Goal: Book appointment/travel/reservation

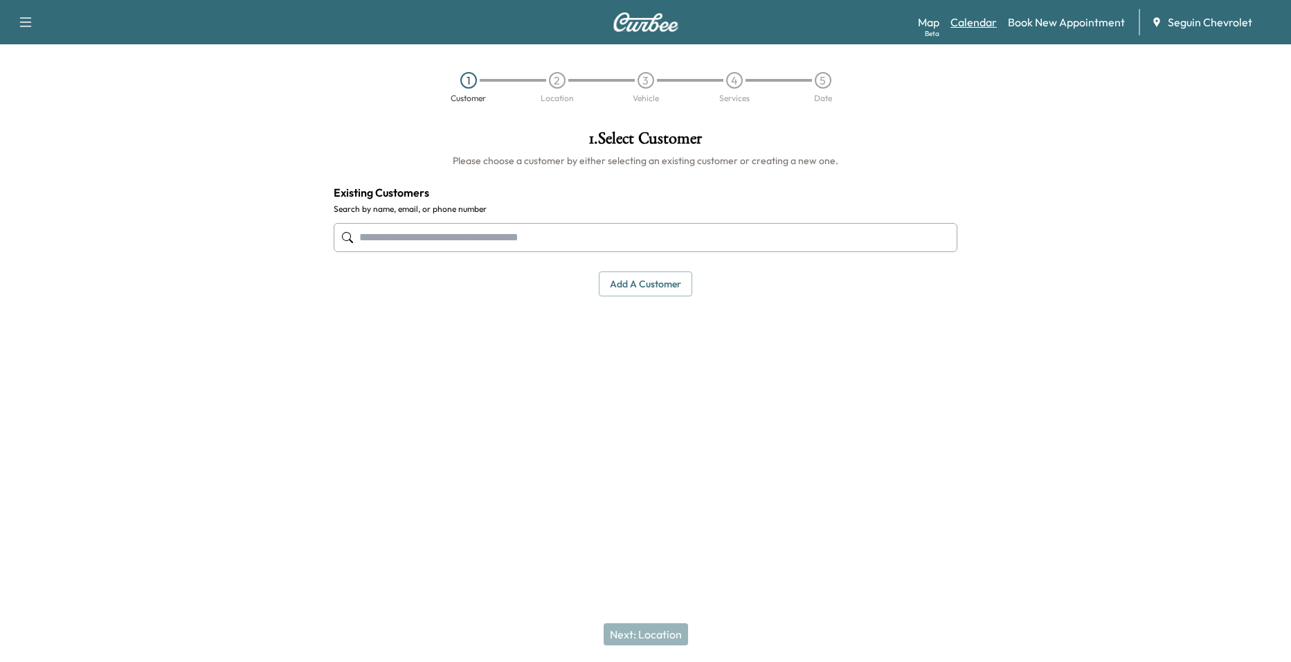
click at [979, 22] on link "Calendar" at bounding box center [973, 22] width 46 height 17
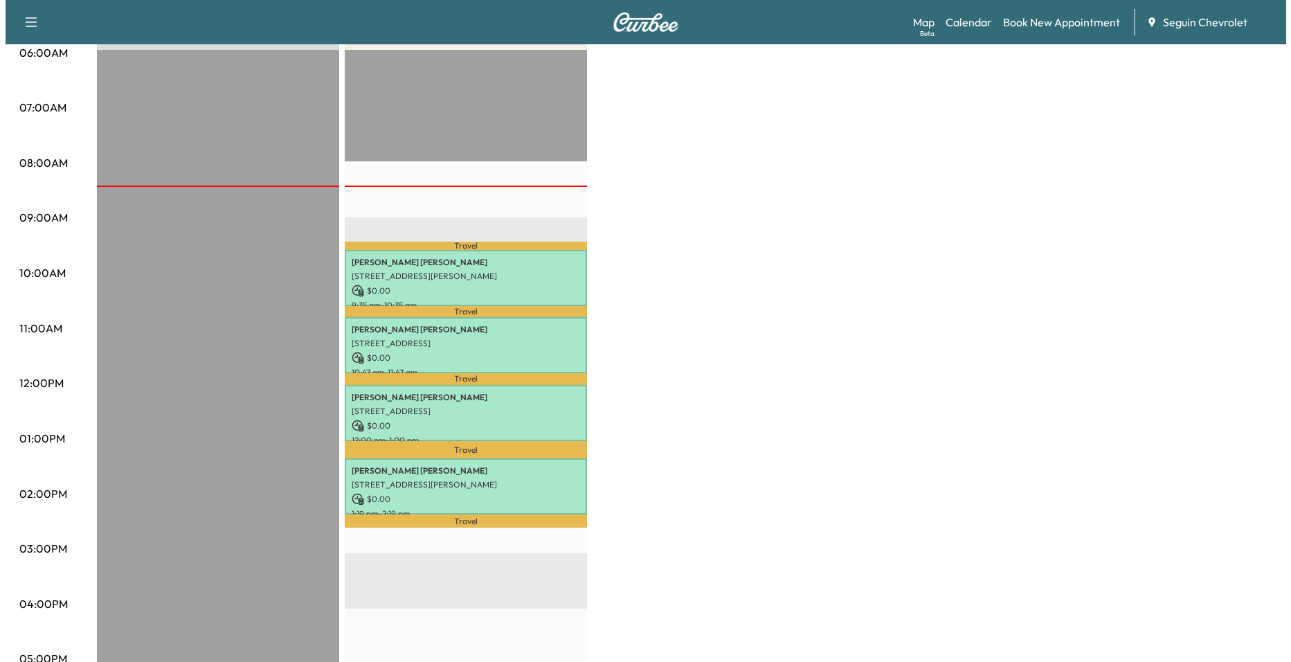
scroll to position [277, 0]
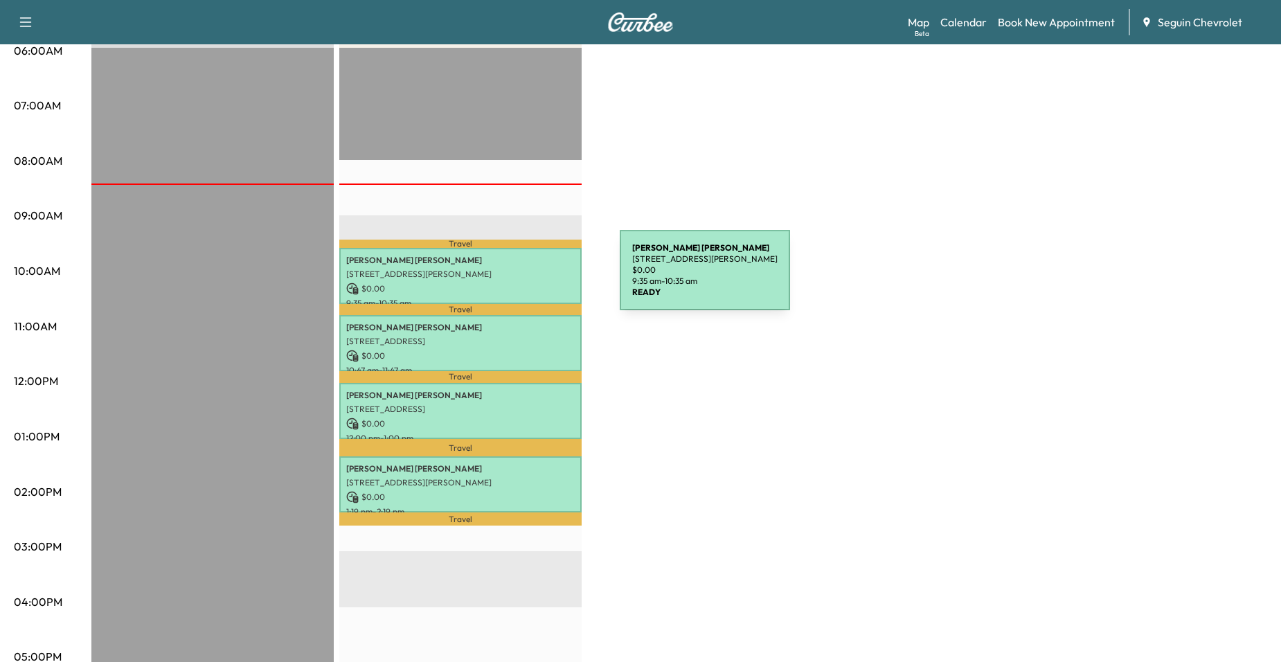
click at [516, 278] on div "Dennis Jahns 1613 Cordova Loop, Seguin, TX 78155, USA $ 0.00 9:35 am - 10:35 am" at bounding box center [460, 276] width 242 height 56
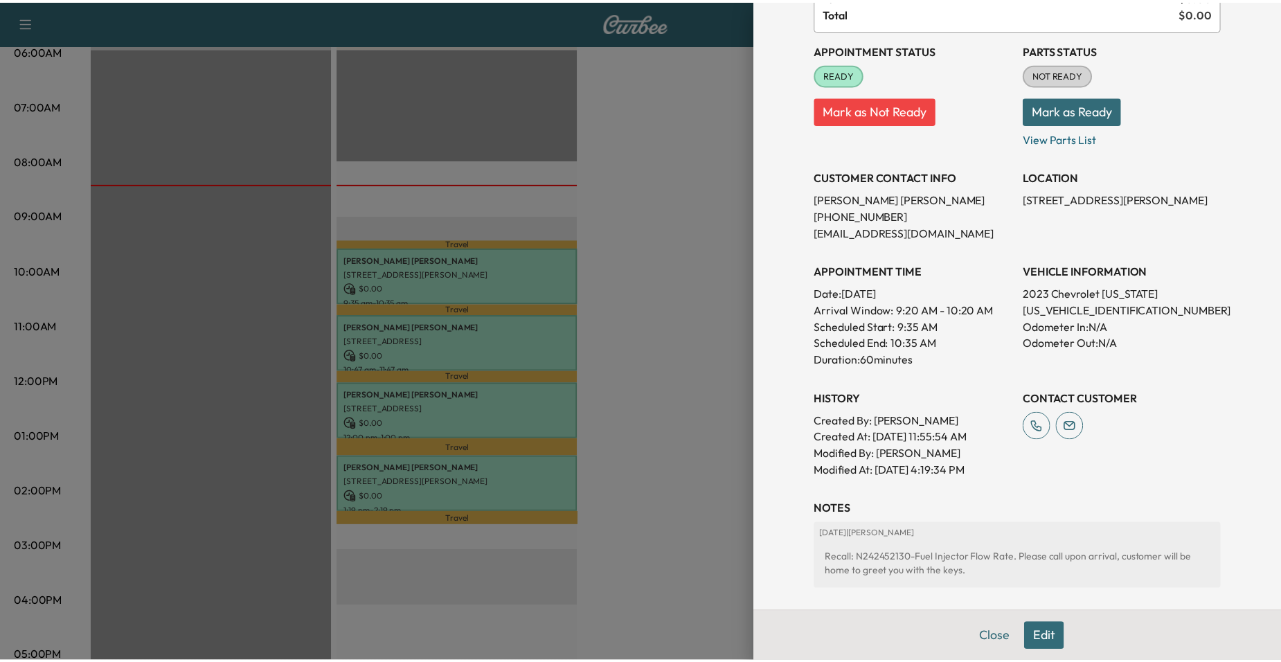
scroll to position [269, 0]
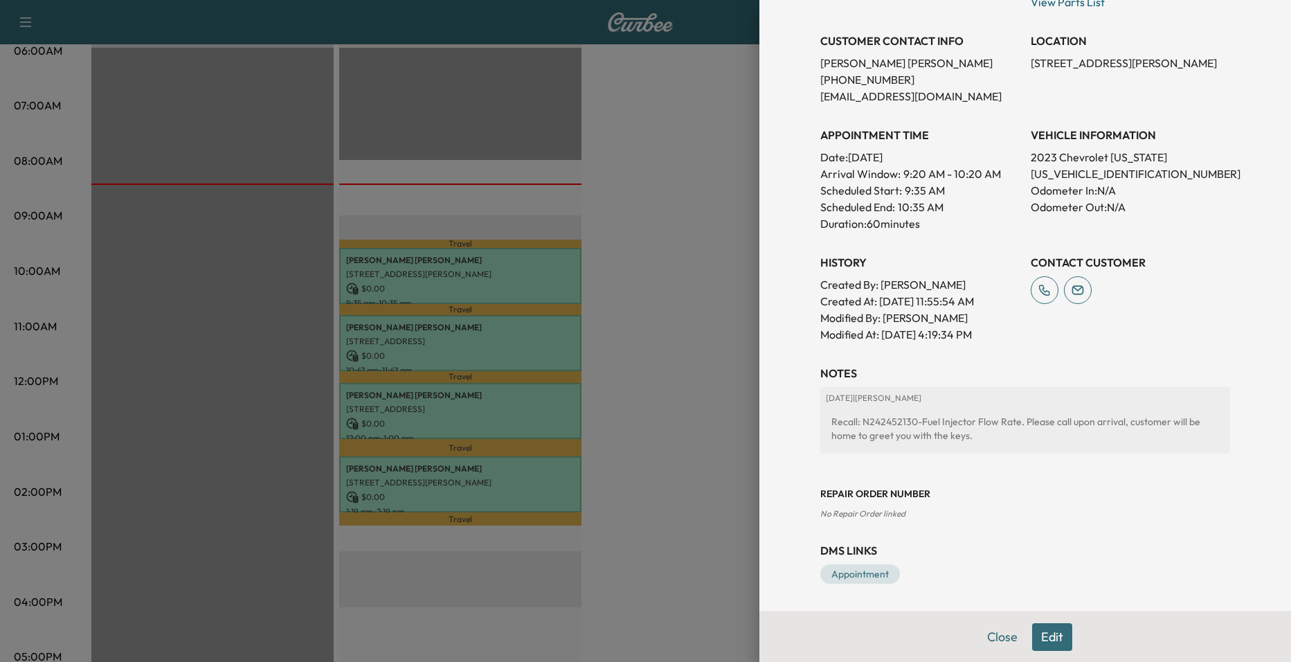
click at [596, 262] on div at bounding box center [645, 331] width 1291 height 662
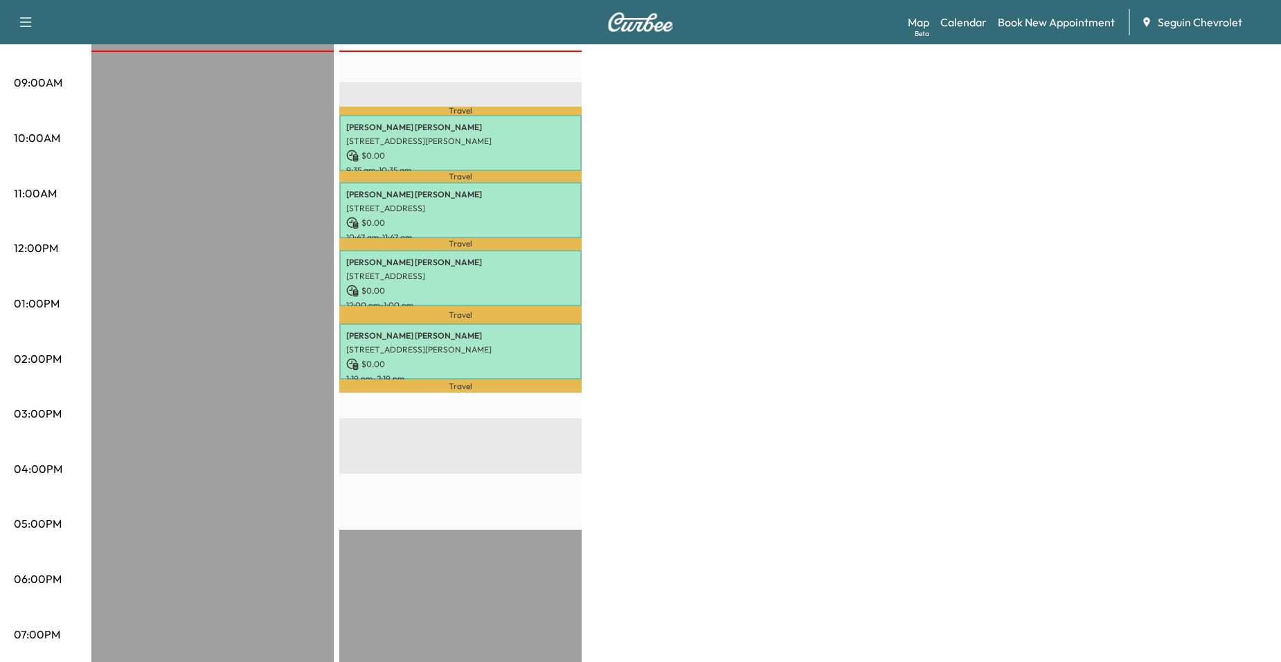
scroll to position [415, 0]
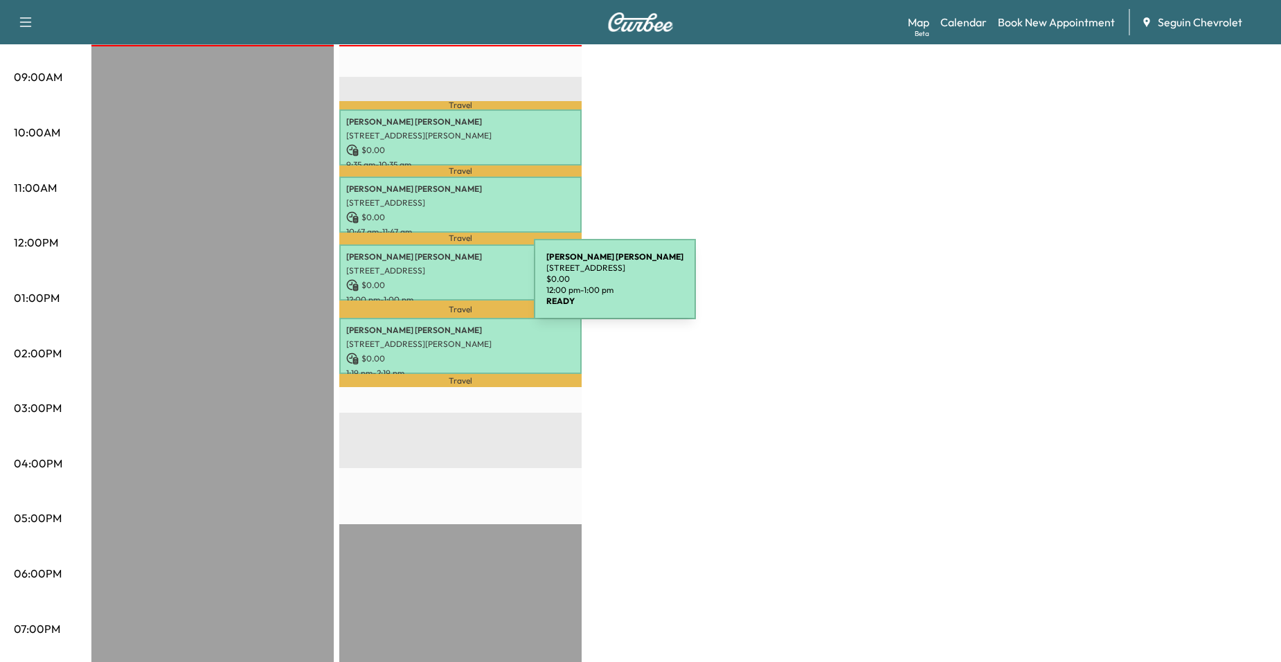
click at [430, 285] on p "$ 0.00" at bounding box center [460, 285] width 228 height 12
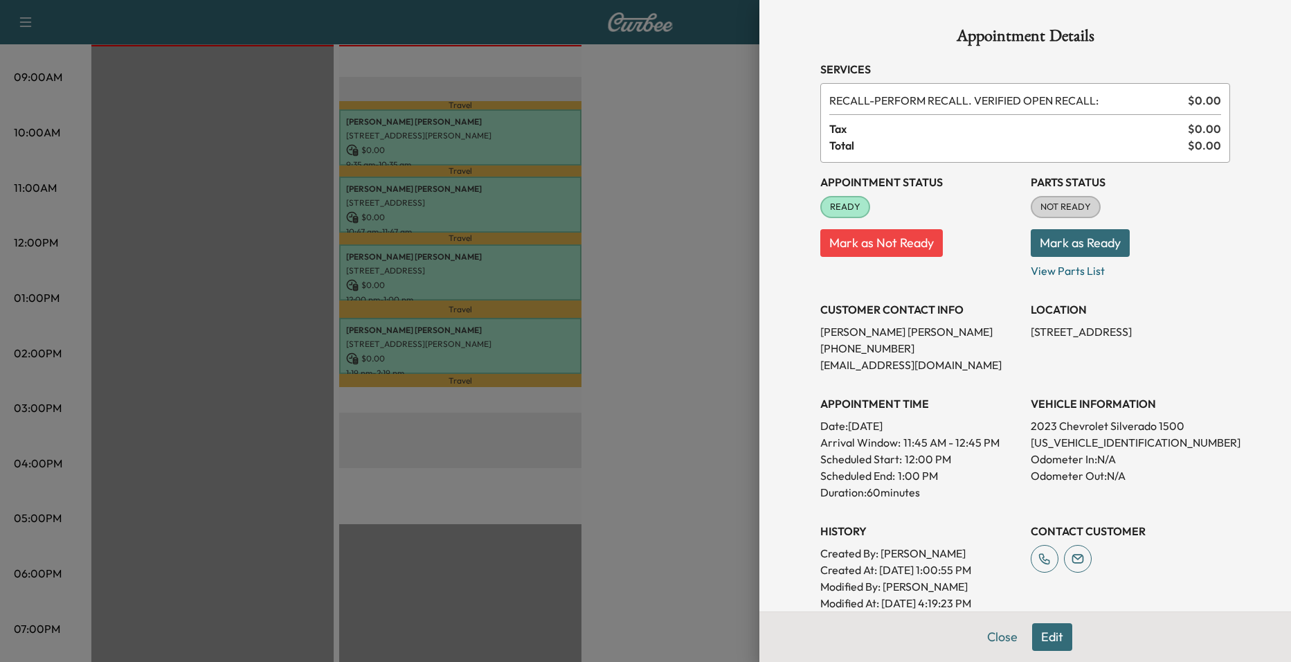
click at [633, 280] on div at bounding box center [645, 331] width 1291 height 662
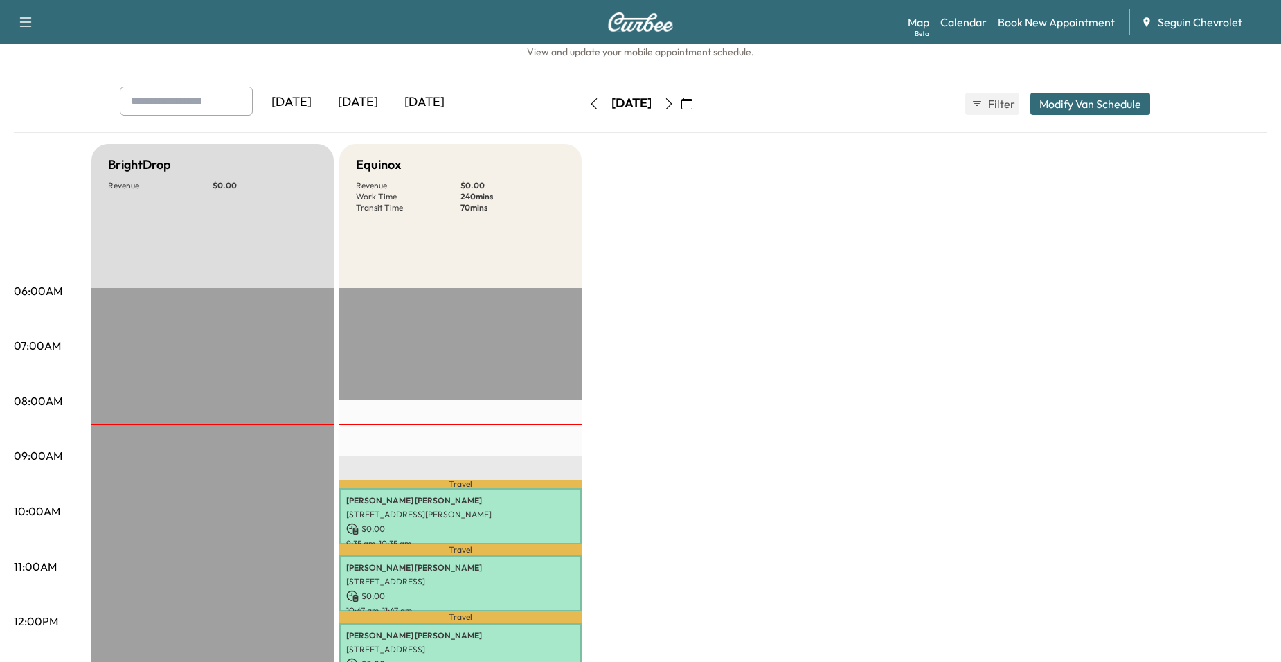
scroll to position [0, 0]
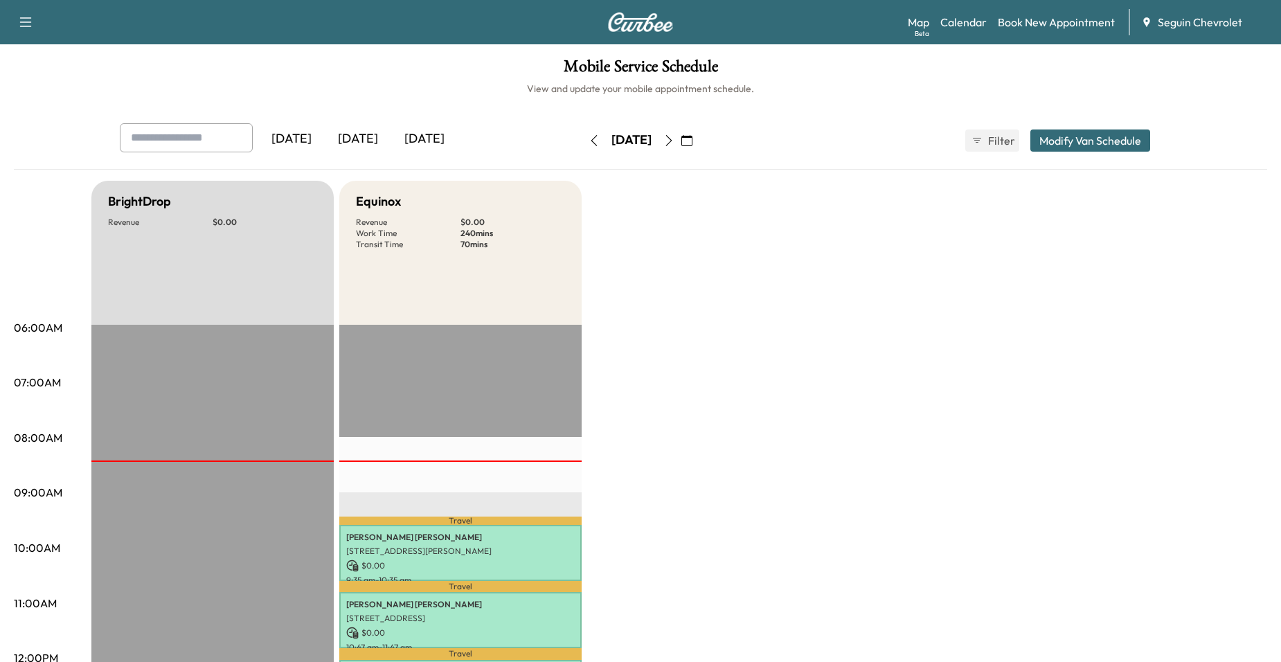
click at [674, 143] on icon "button" at bounding box center [668, 140] width 11 height 11
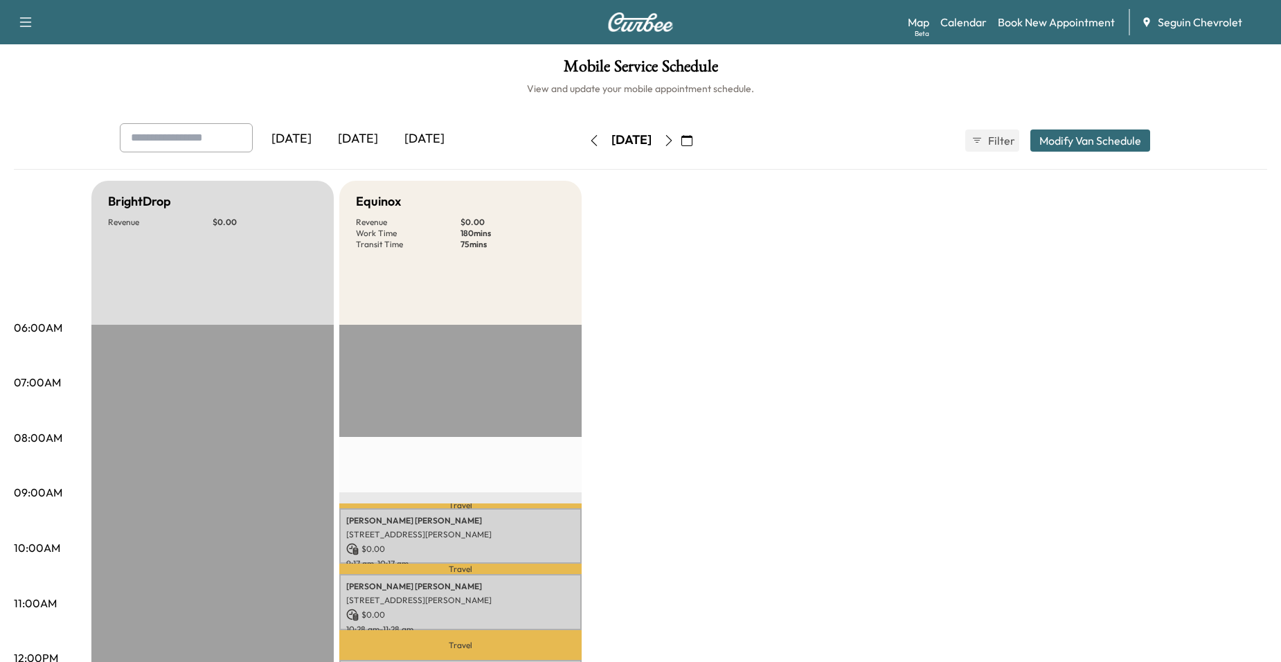
click at [680, 132] on button "button" at bounding box center [669, 140] width 24 height 22
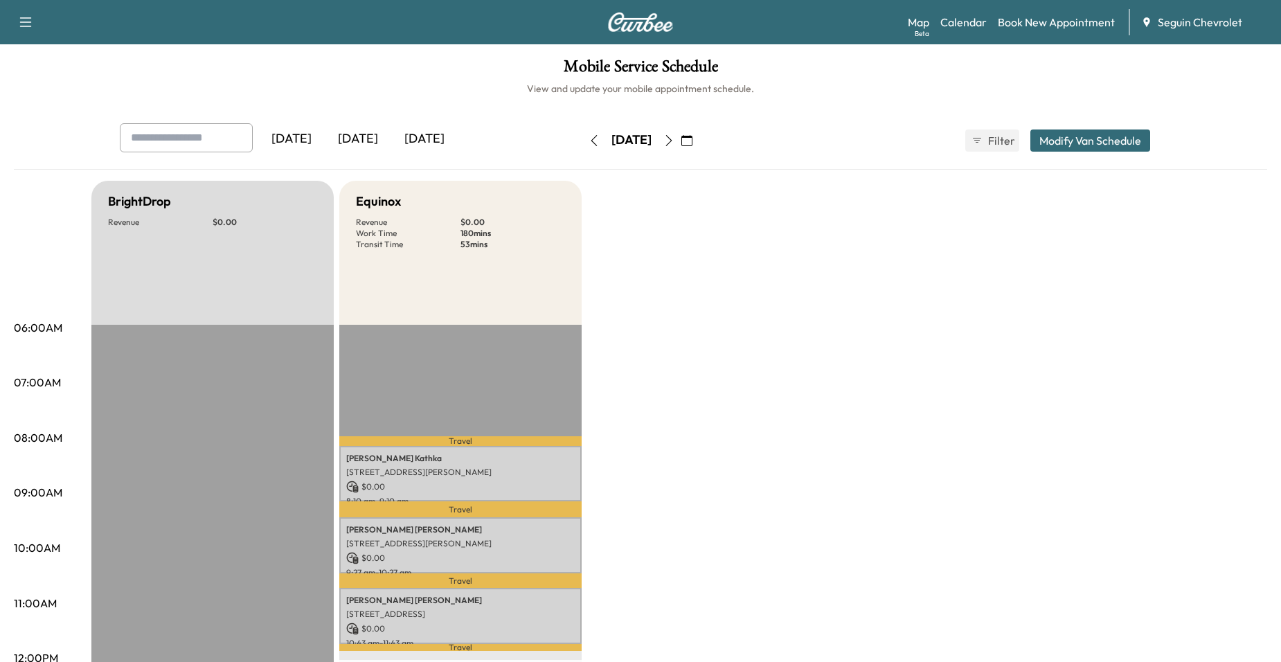
click at [582, 132] on button "button" at bounding box center [594, 140] width 24 height 22
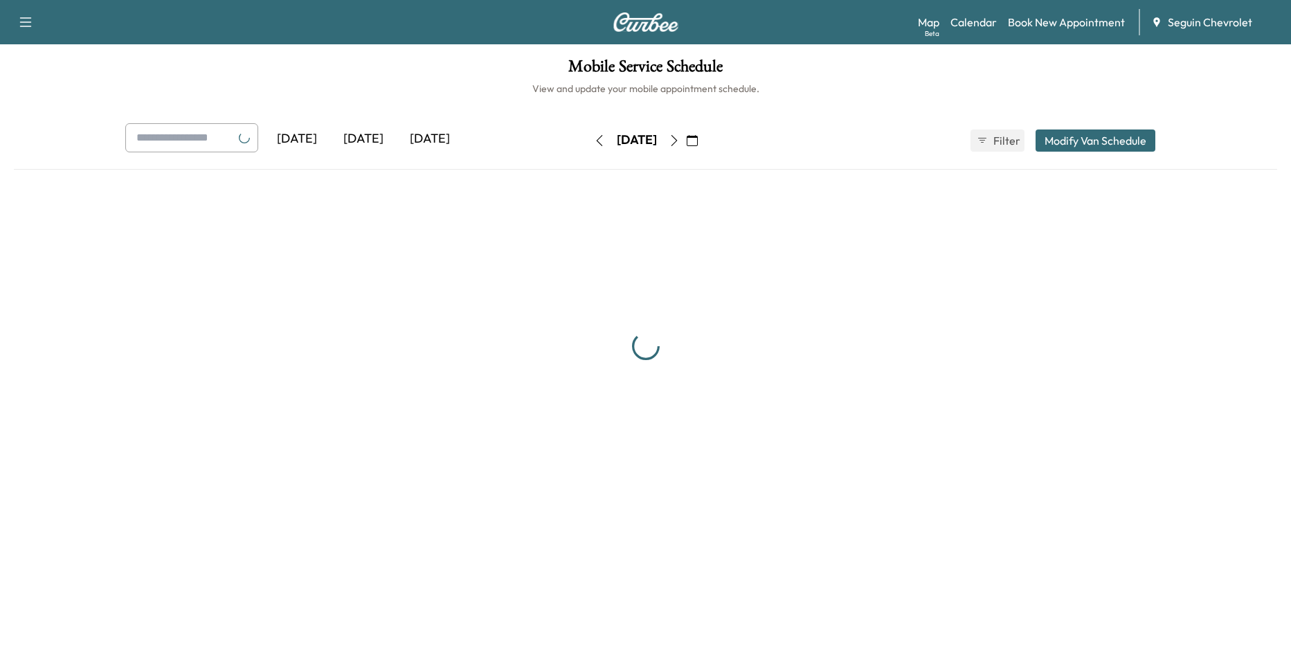
click at [588, 132] on div "Thursday, September 25" at bounding box center [637, 140] width 98 height 22
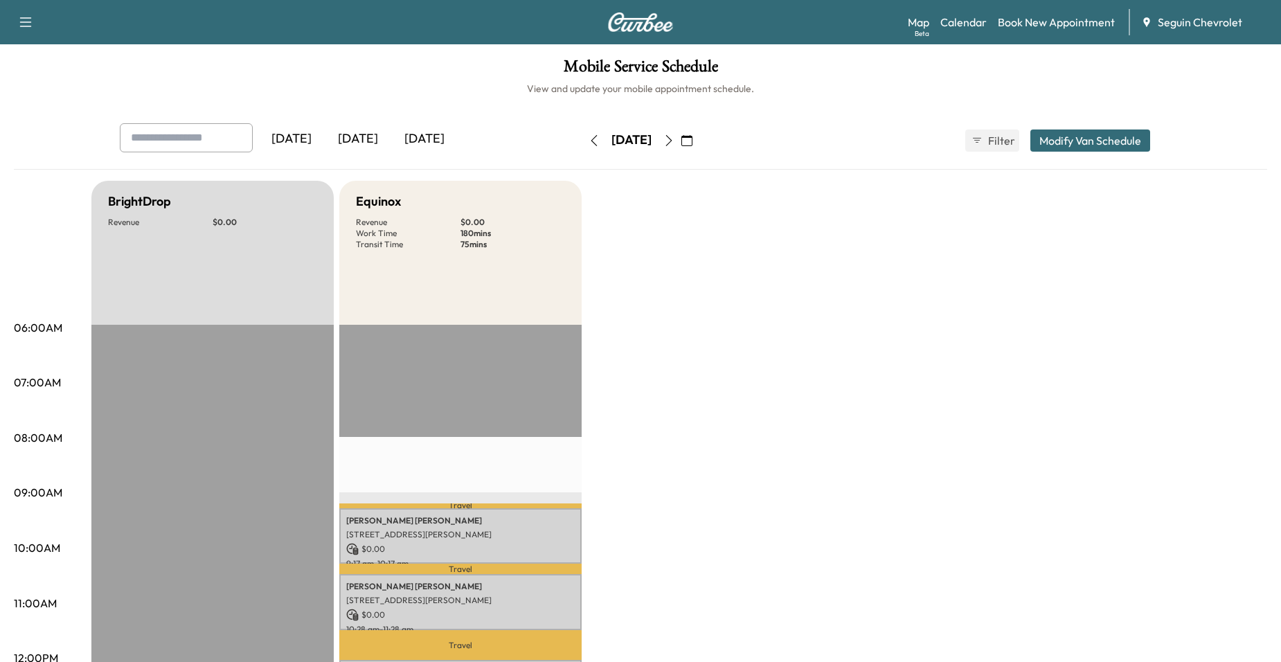
click at [582, 132] on div "Thursday, September 25" at bounding box center [631, 140] width 98 height 22
click at [588, 138] on icon "button" at bounding box center [593, 140] width 11 height 11
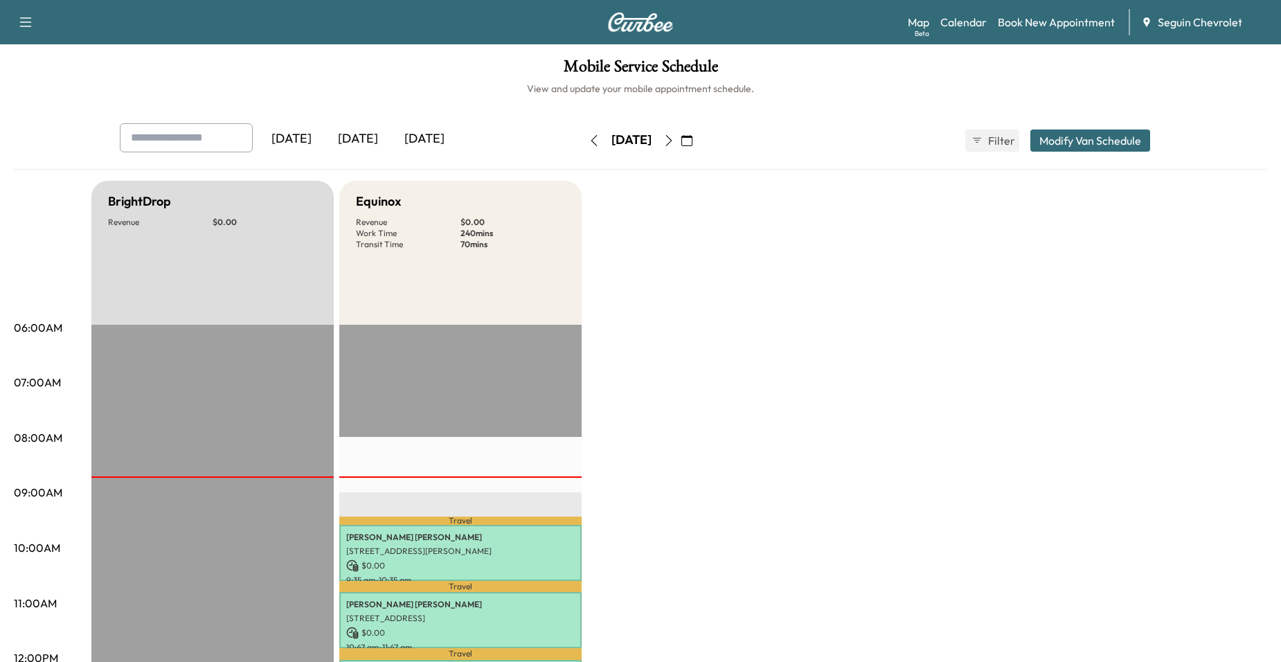
scroll to position [277, 0]
